Goal: Check status: Check status

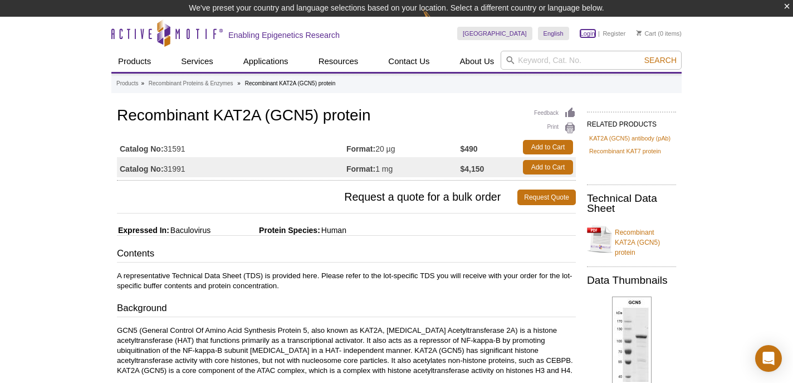
click at [595, 32] on link "Login" at bounding box center [588, 34] width 15 height 8
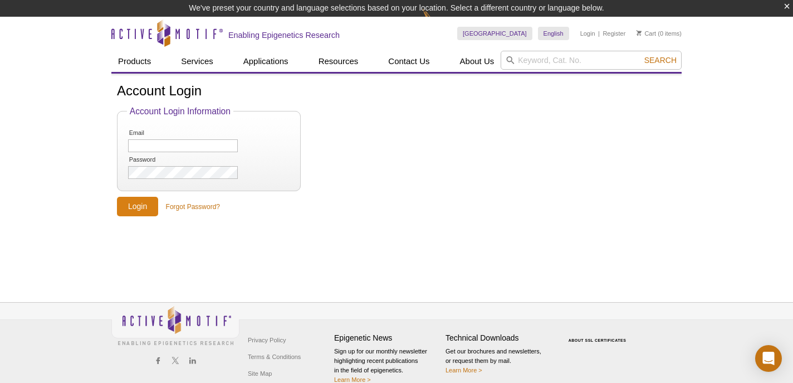
type input "[EMAIL_ADDRESS][DOMAIN_NAME]"
click at [128, 207] on input "Login" at bounding box center [137, 207] width 41 height 20
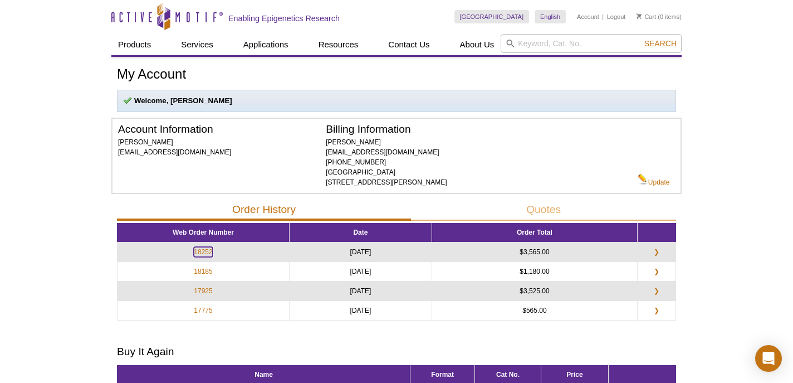
click at [203, 249] on link "18252" at bounding box center [203, 252] width 18 height 10
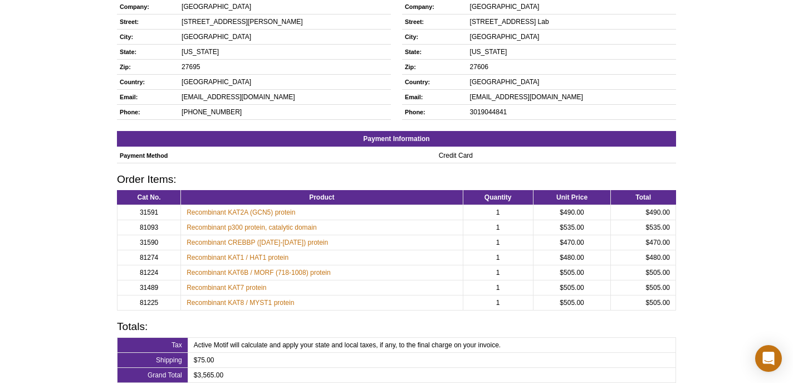
scroll to position [150, 0]
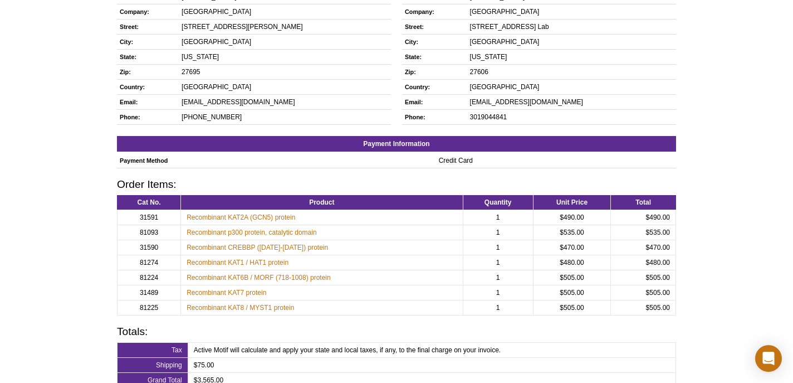
click at [495, 276] on td "1" at bounding box center [498, 277] width 70 height 15
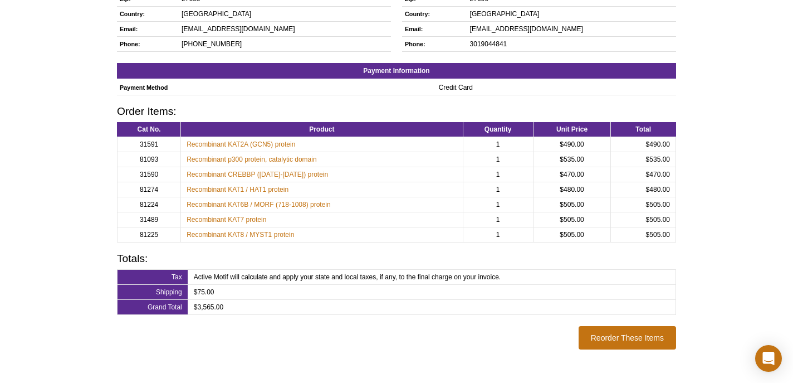
scroll to position [228, 0]
